Goal: Task Accomplishment & Management: Manage account settings

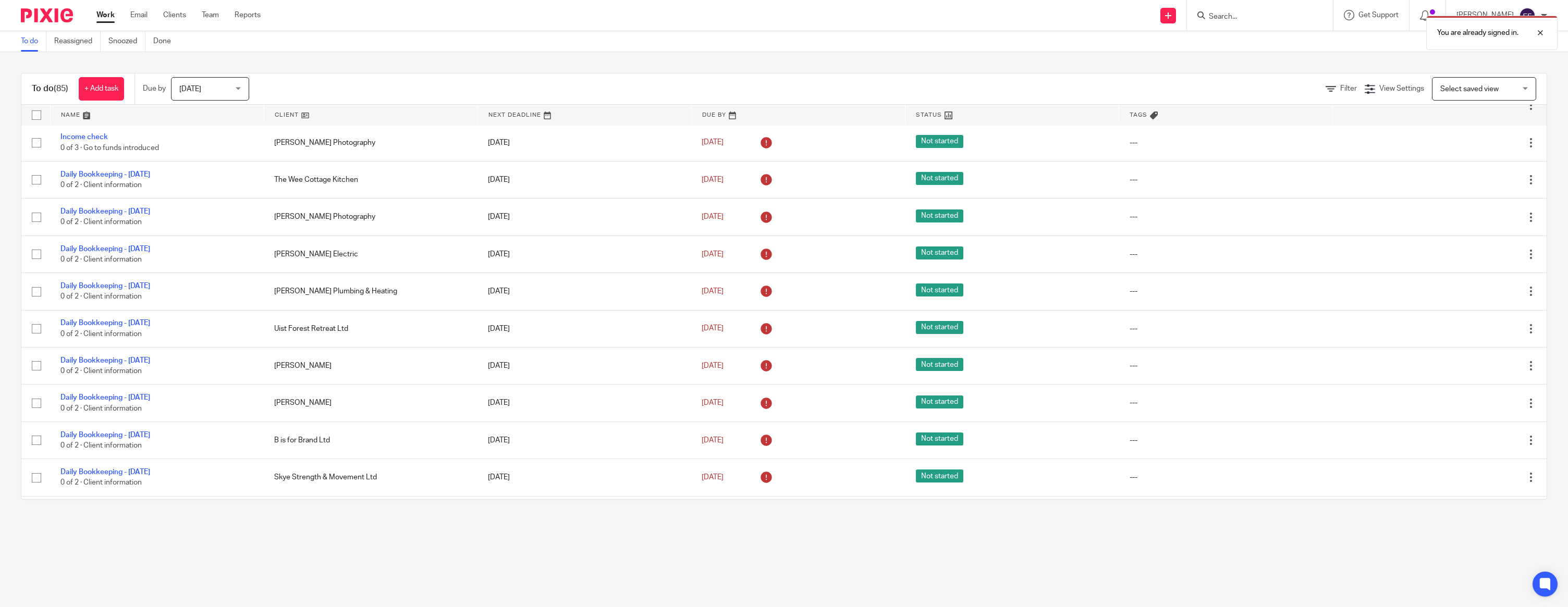
scroll to position [973, 0]
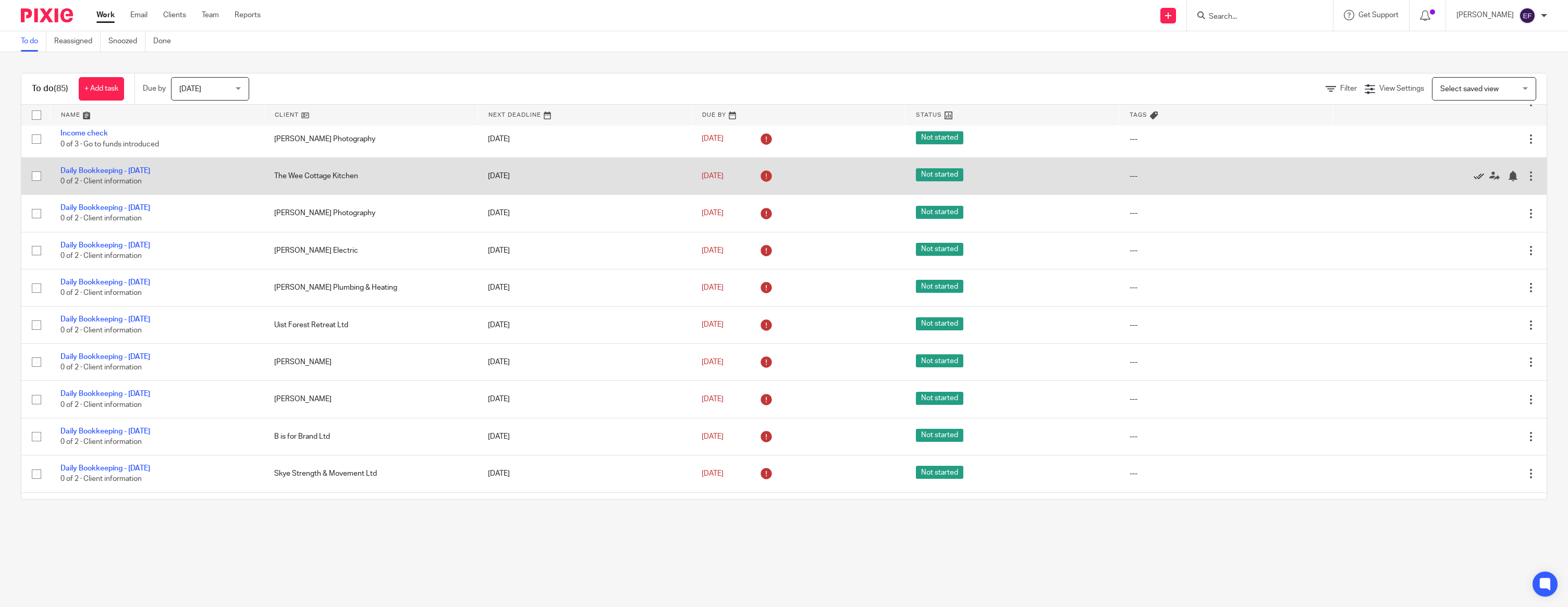
click at [1480, 181] on icon at bounding box center [1479, 176] width 10 height 10
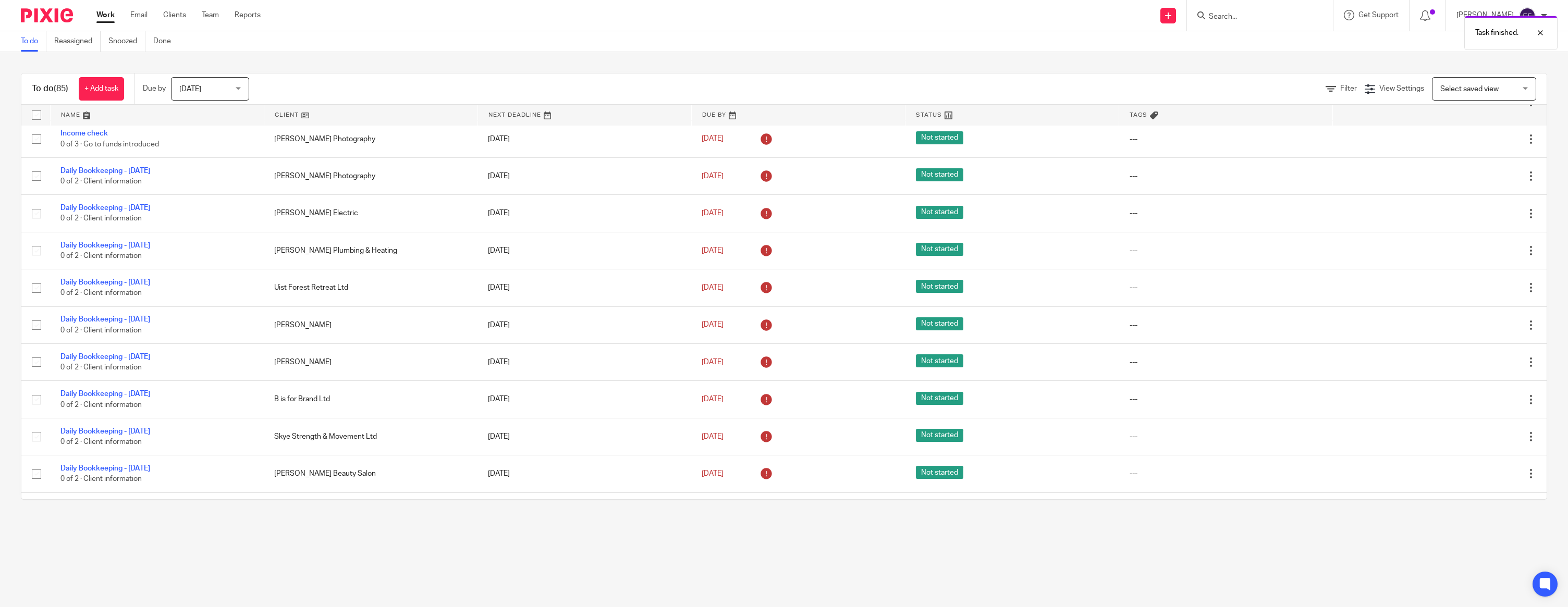
click at [1480, 181] on icon at bounding box center [1479, 176] width 10 height 10
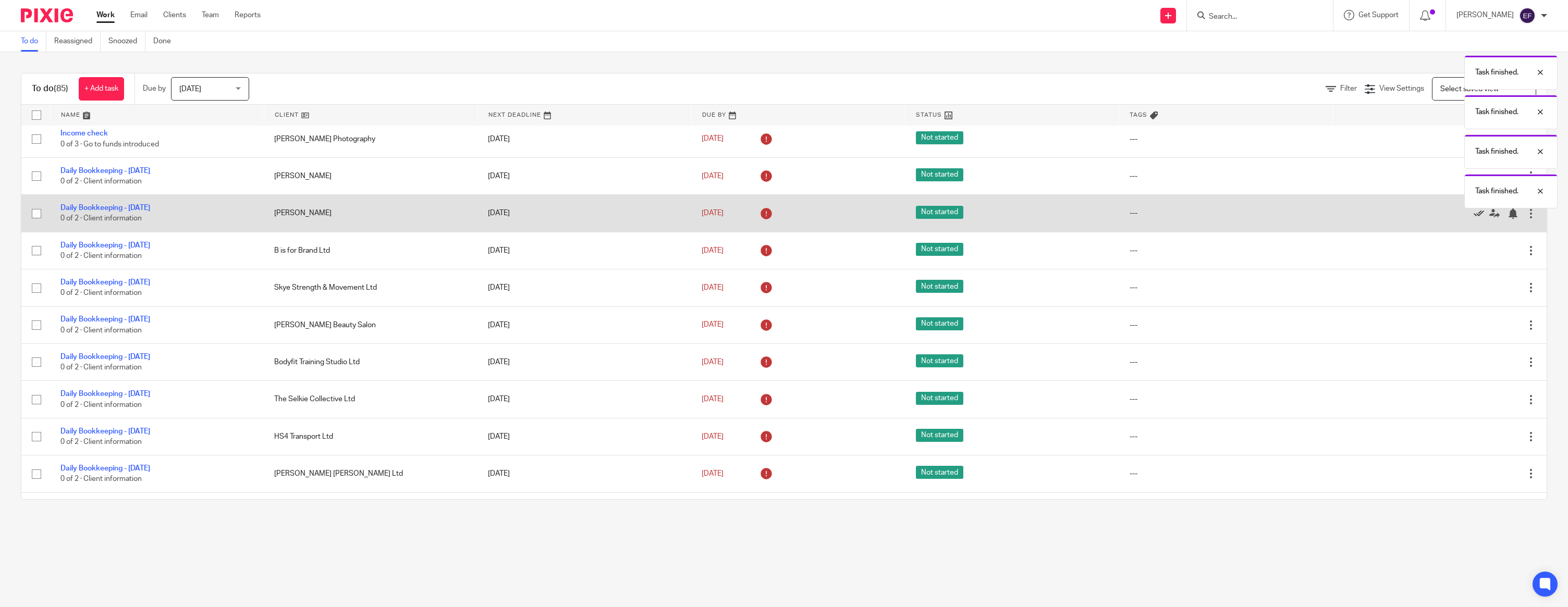
click at [1475, 219] on icon at bounding box center [1479, 213] width 10 height 10
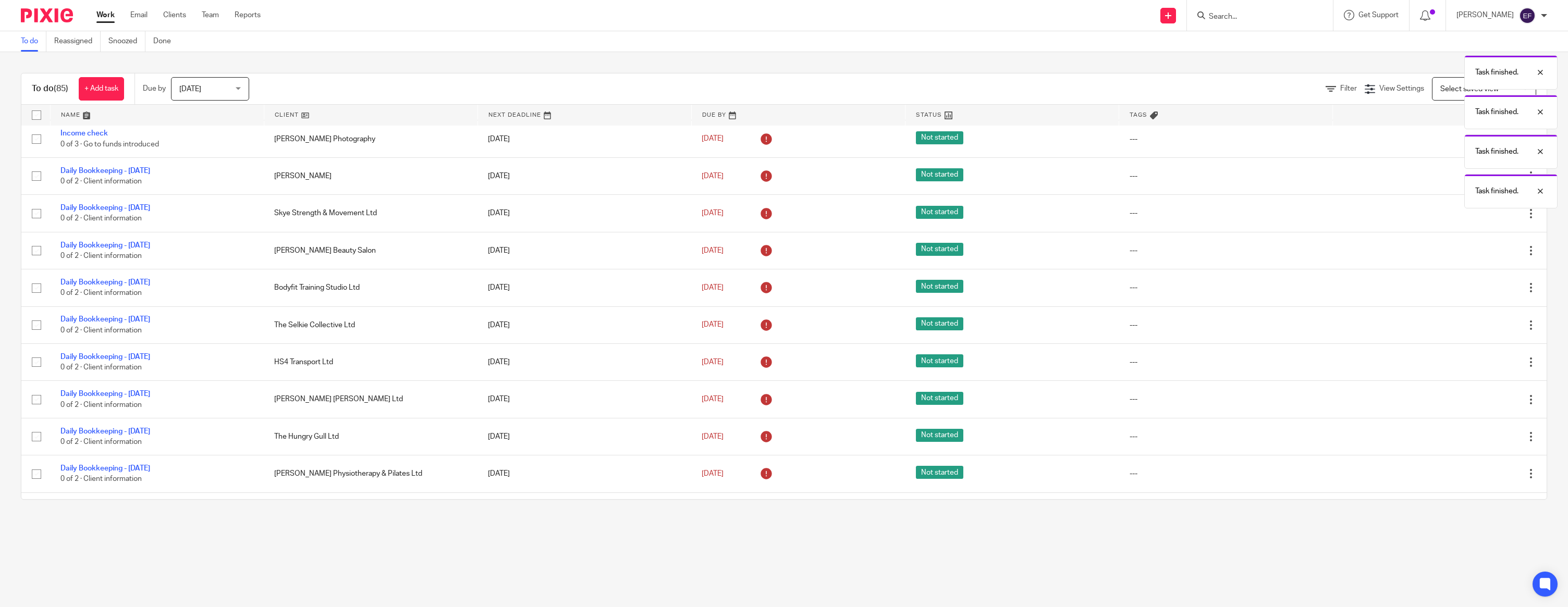
click at [1475, 219] on icon at bounding box center [1479, 213] width 10 height 10
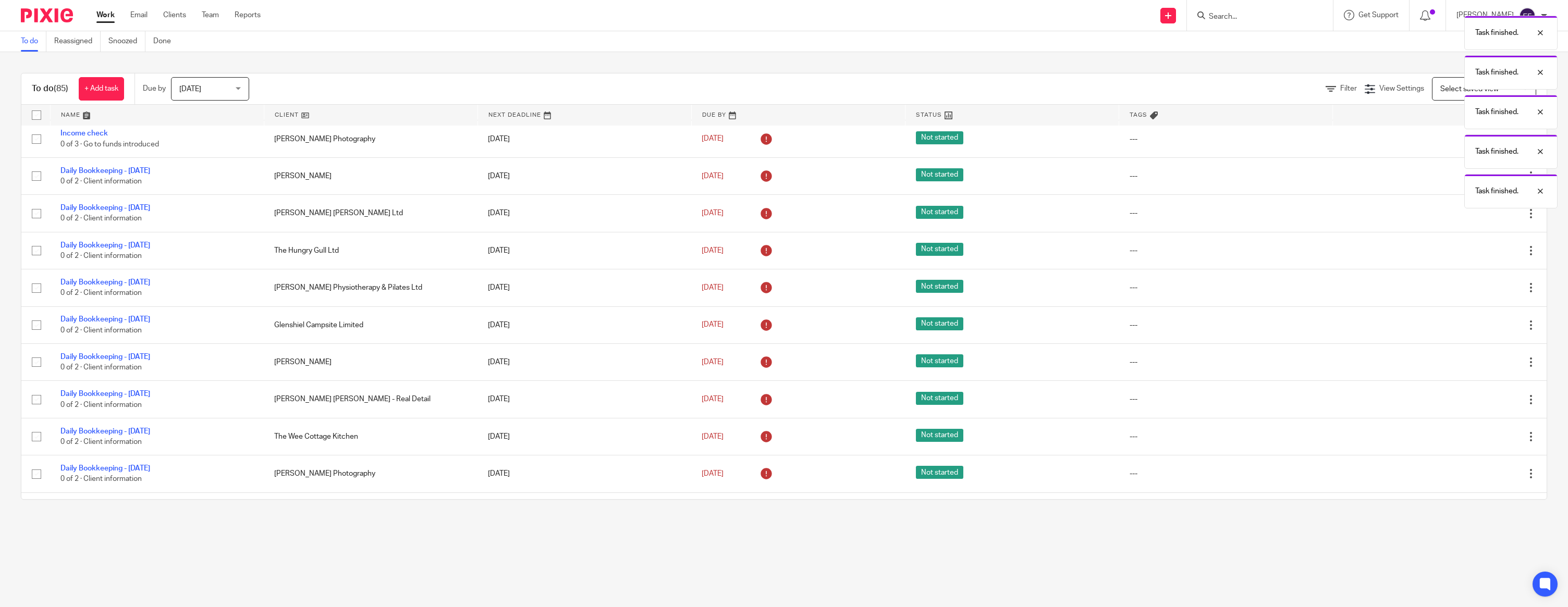
click at [1475, 219] on icon at bounding box center [1479, 213] width 10 height 10
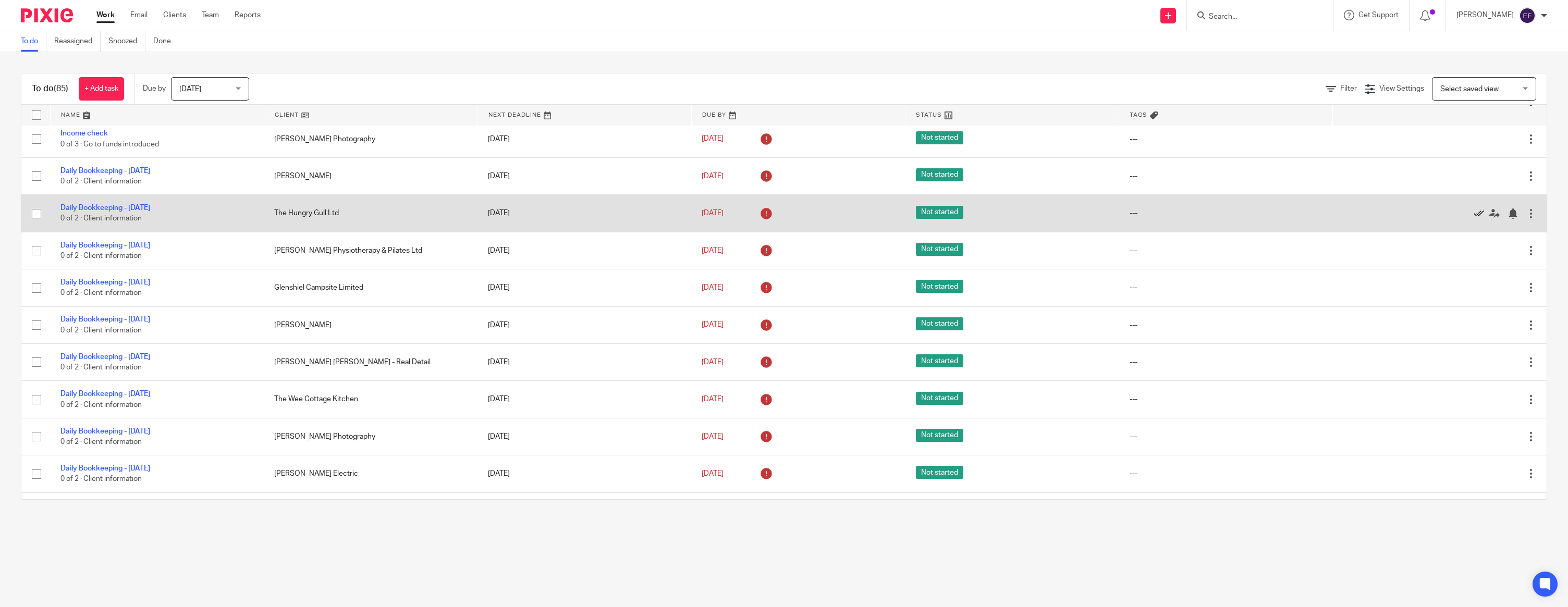
click at [1475, 219] on icon at bounding box center [1479, 213] width 10 height 10
click at [1475, 219] on icon at bounding box center [1479, 213] width 10 height 10
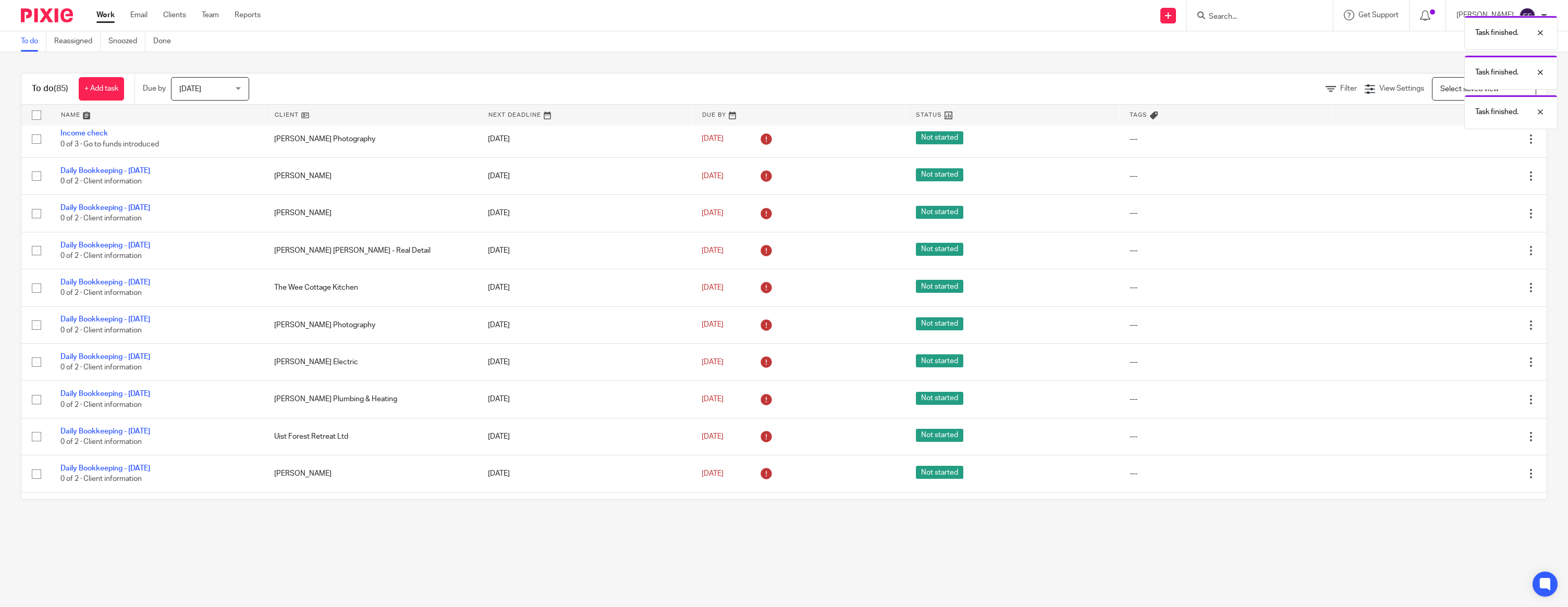
click at [1475, 219] on icon at bounding box center [1479, 213] width 10 height 10
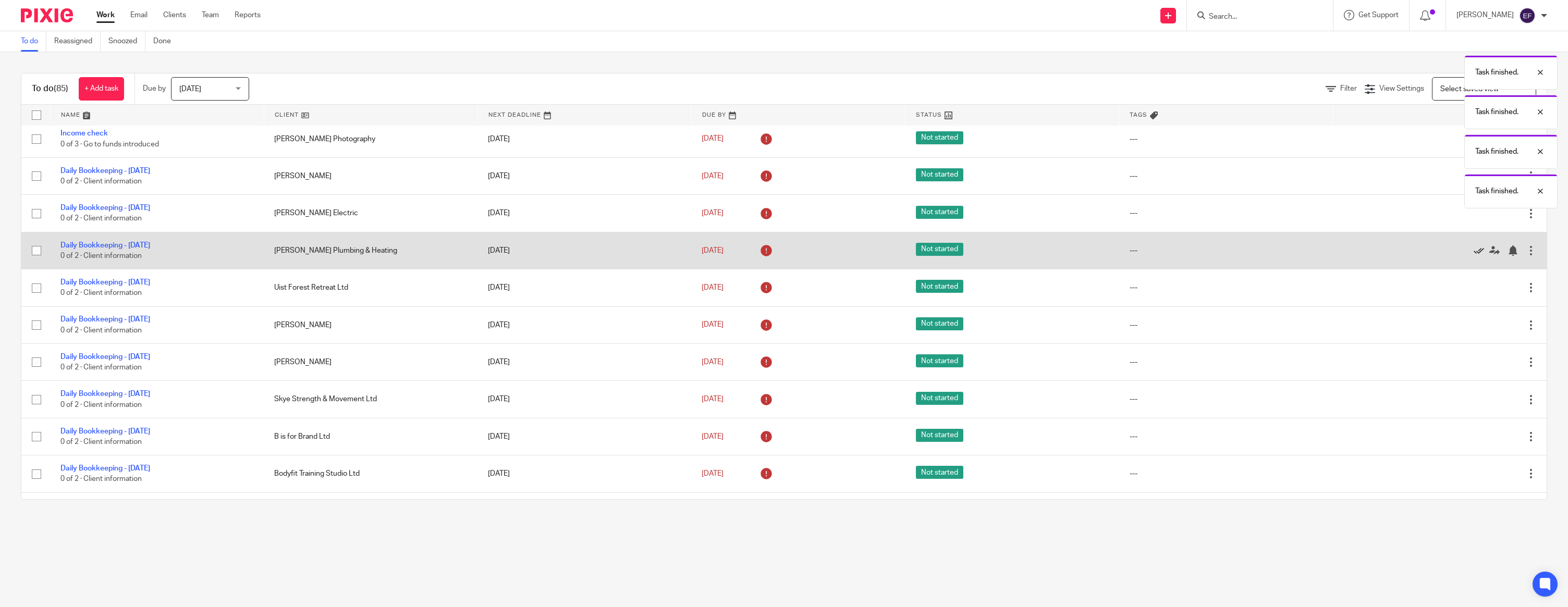
click at [1478, 255] on icon at bounding box center [1479, 250] width 10 height 10
click at [1477, 255] on icon at bounding box center [1479, 250] width 10 height 10
click at [1478, 255] on icon at bounding box center [1479, 250] width 10 height 10
click at [1479, 255] on icon at bounding box center [1479, 250] width 10 height 10
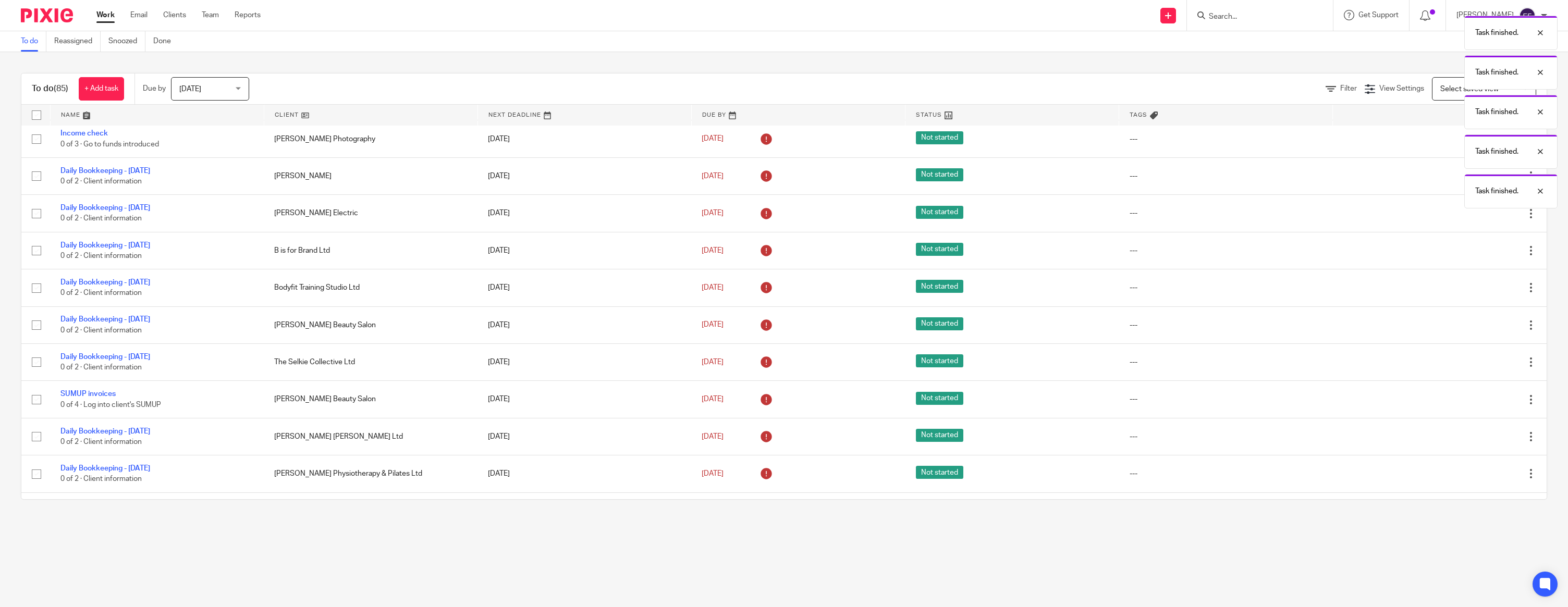
click at [1479, 255] on icon at bounding box center [1479, 250] width 10 height 10
click at [1479, 256] on icon at bounding box center [1479, 251] width 10 height 10
click at [1479, 257] on icon at bounding box center [1479, 251] width 10 height 10
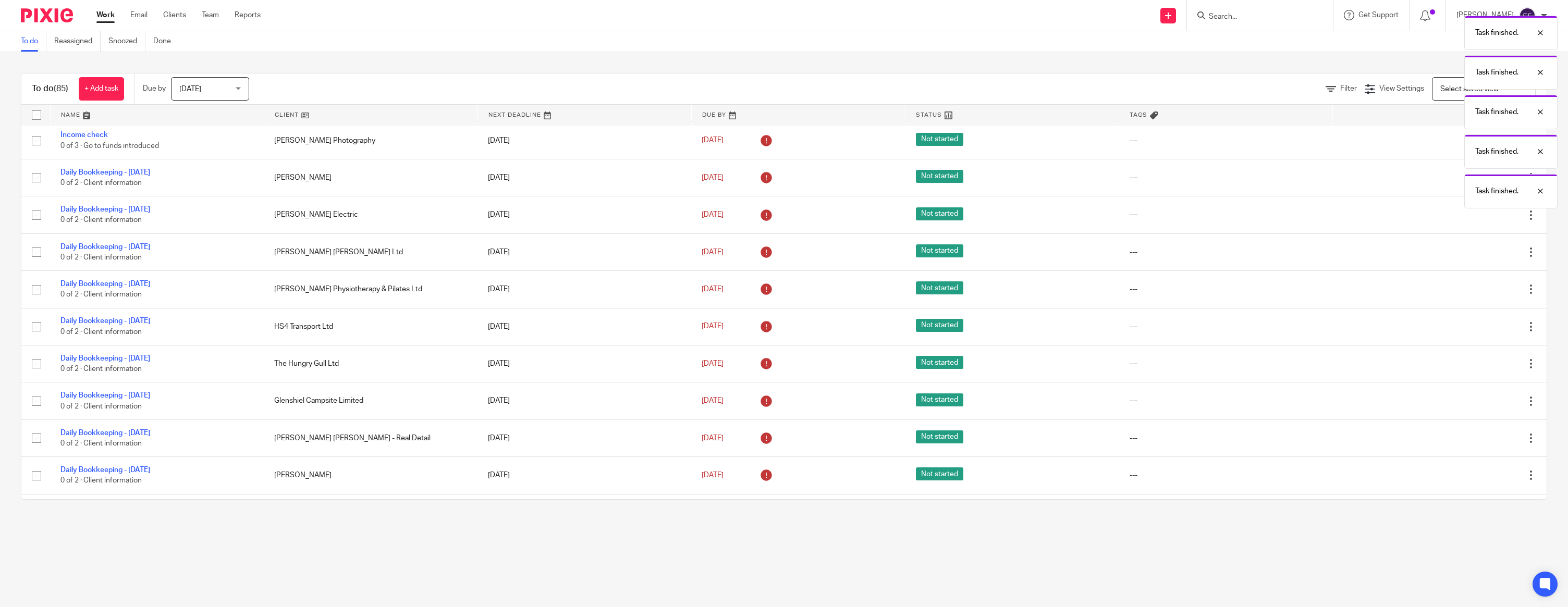
click at [1479, 257] on icon at bounding box center [1479, 252] width 10 height 10
click at [1479, 258] on icon at bounding box center [1479, 252] width 10 height 10
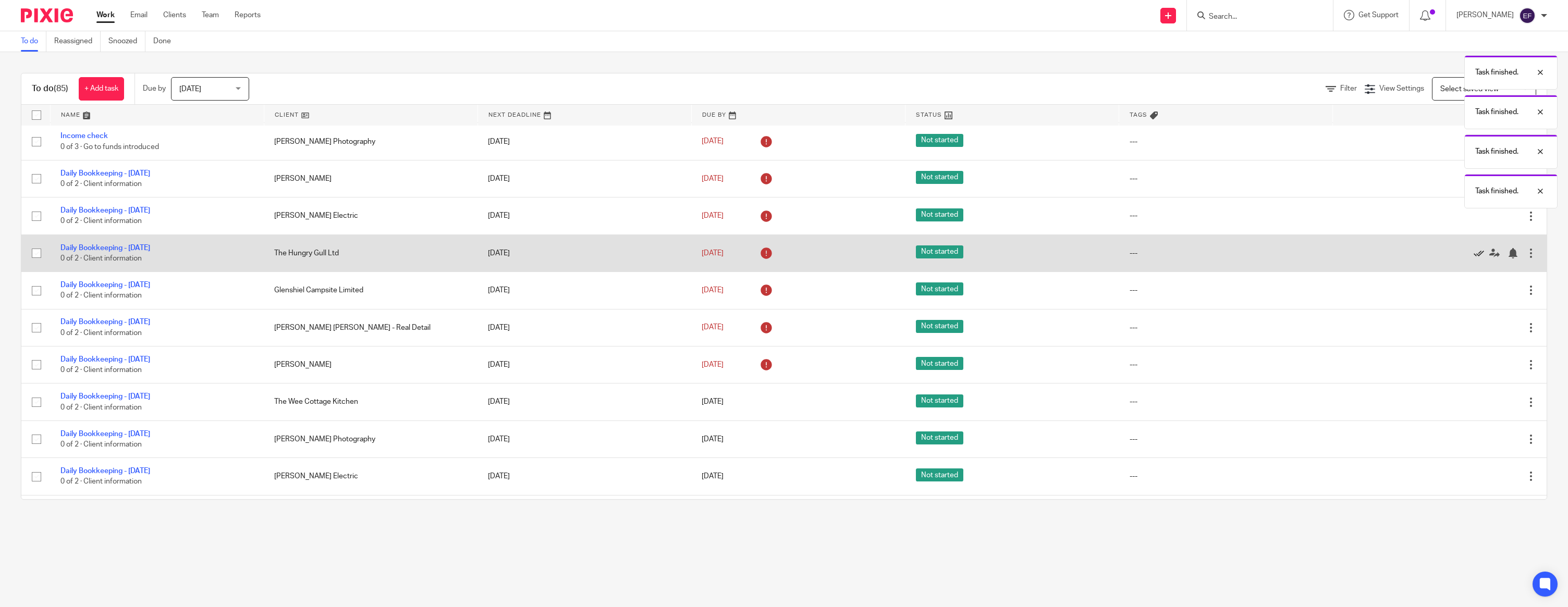
click at [1479, 258] on icon at bounding box center [1479, 253] width 10 height 10
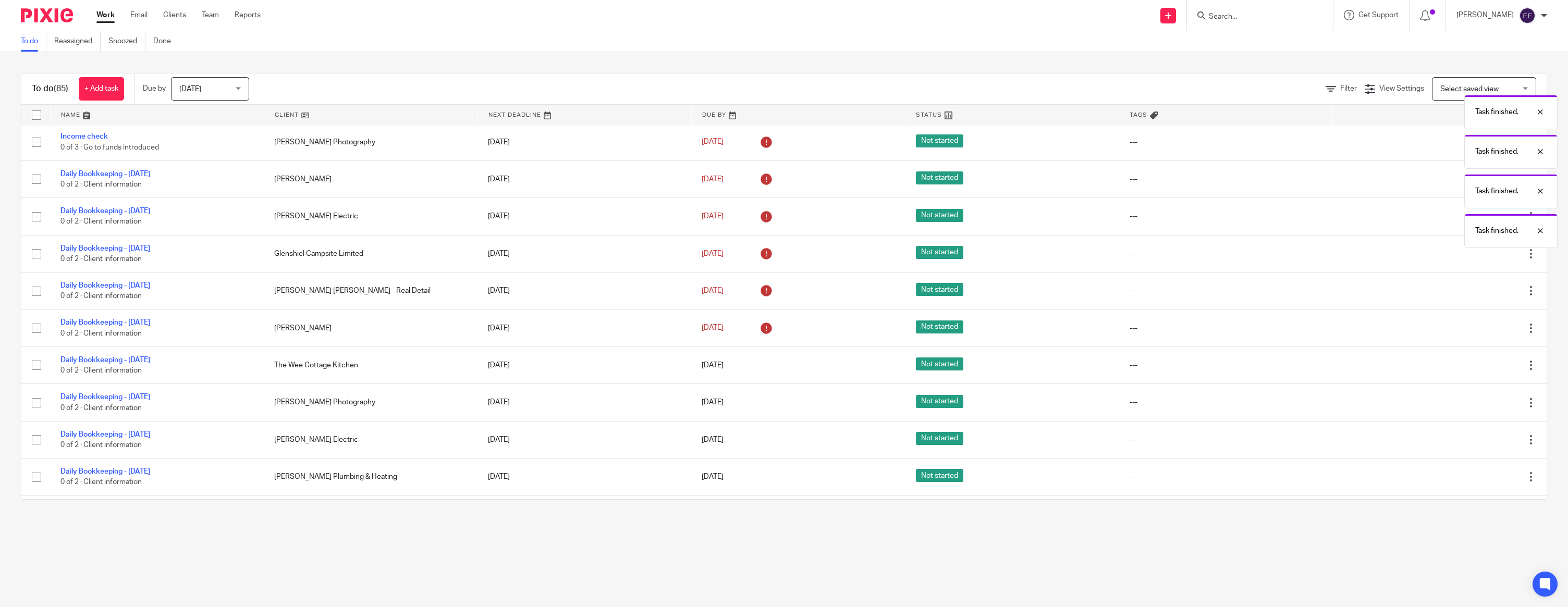
click at [1479, 259] on icon at bounding box center [1479, 253] width 10 height 10
click at [1479, 259] on icon at bounding box center [1479, 254] width 10 height 10
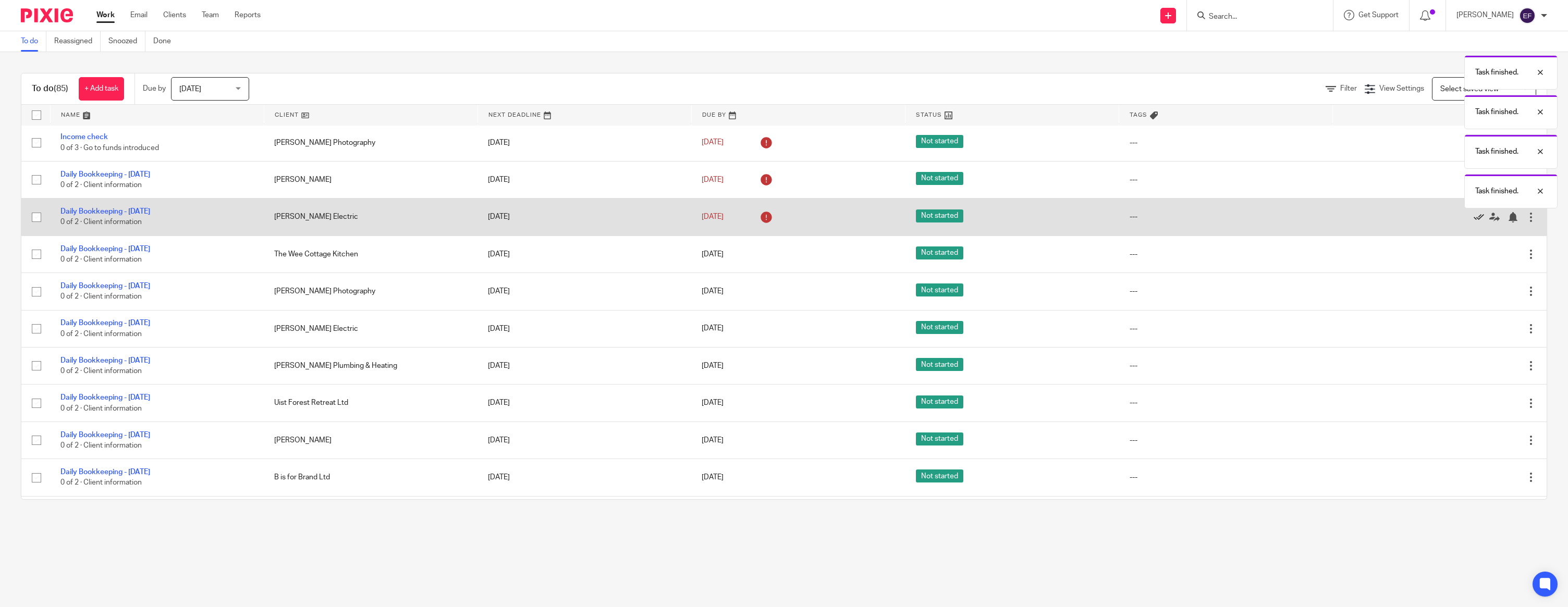
click at [1477, 223] on icon at bounding box center [1479, 217] width 10 height 10
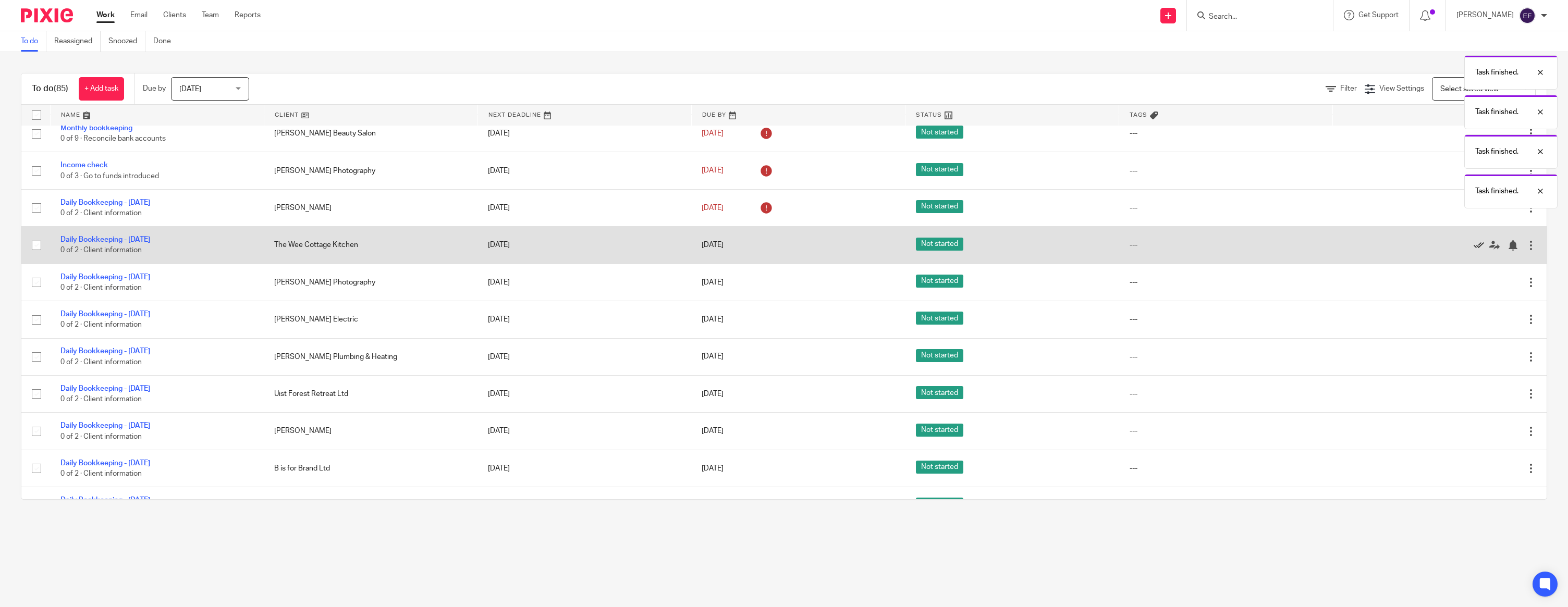
scroll to position [933, 0]
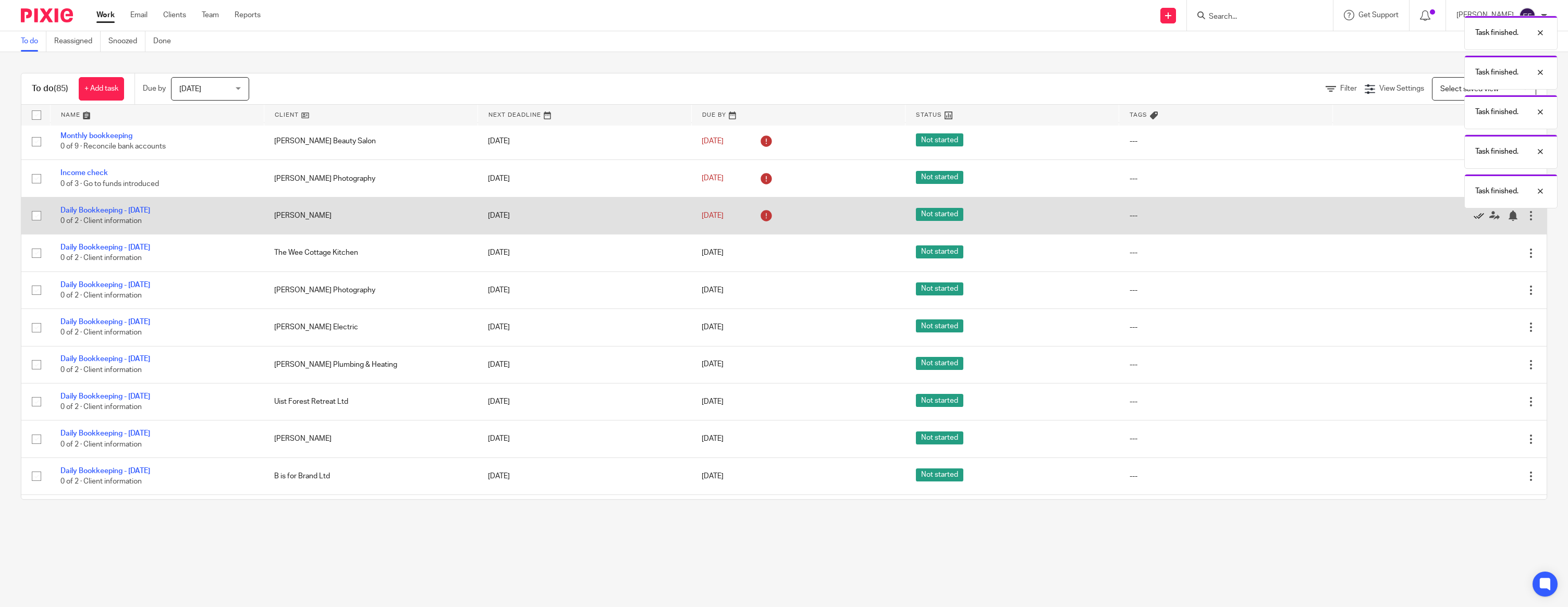
click at [1478, 221] on icon at bounding box center [1479, 215] width 10 height 10
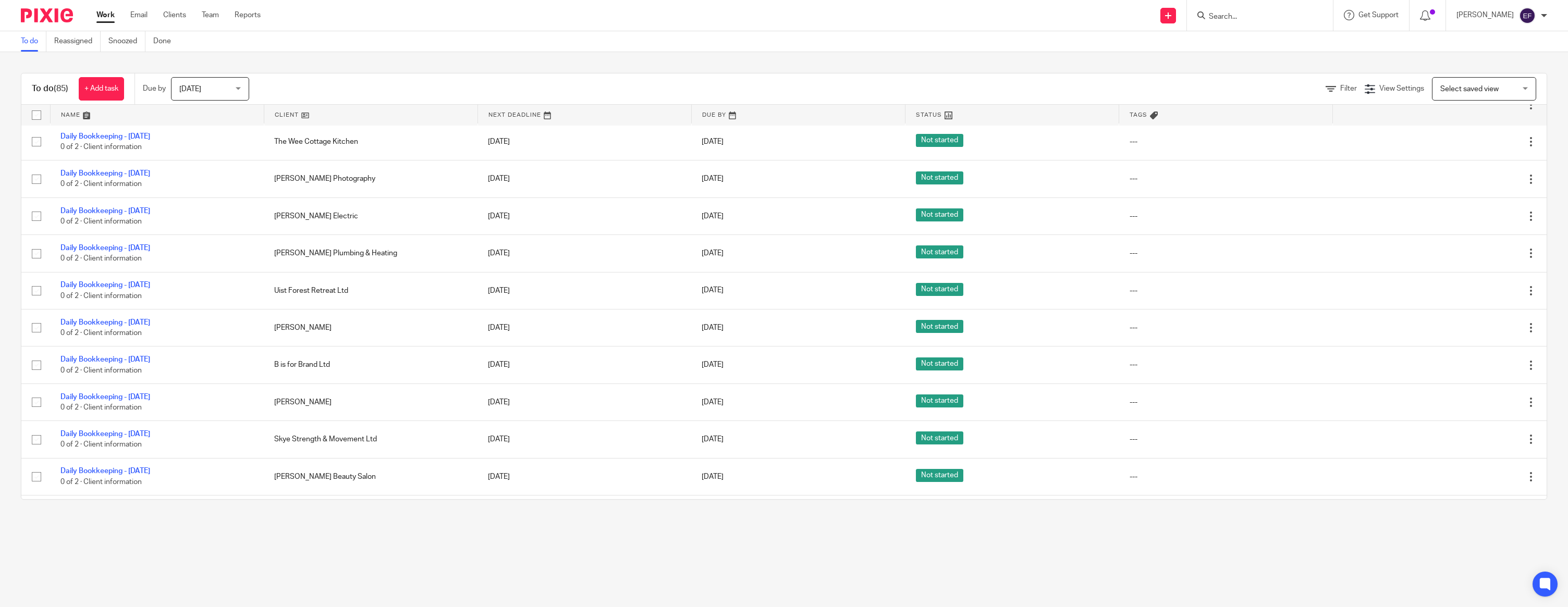
scroll to position [1010, 0]
